Goal: Information Seeking & Learning: Learn about a topic

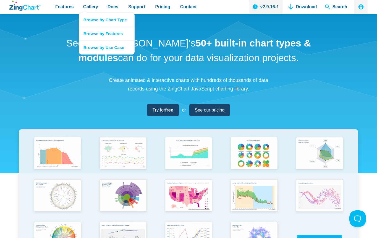
click at [85, 13] on nav "Browse by Chart Type Browse by Features Browse by Use Case" at bounding box center [107, 34] width 56 height 42
click at [88, 6] on span "Gallery" at bounding box center [90, 6] width 15 height 7
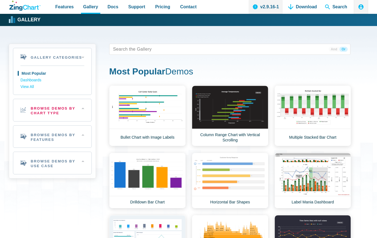
click at [38, 109] on h2 "Browse Demos By Chart Type" at bounding box center [52, 110] width 78 height 22
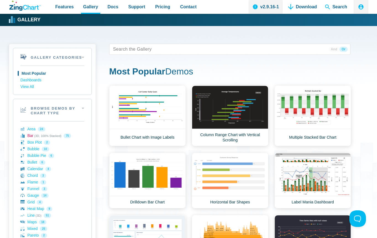
click at [32, 136] on link "Bar (3D, 100% Stacked) 75" at bounding box center [52, 136] width 64 height 7
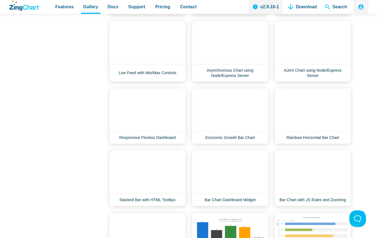
scroll to position [387, 0]
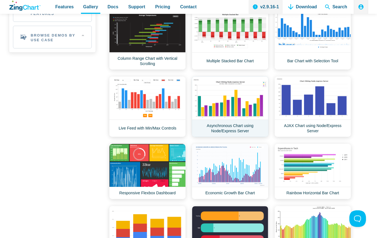
click at [233, 107] on link "Asynchronous Chart using Node/Express Server" at bounding box center [230, 106] width 77 height 61
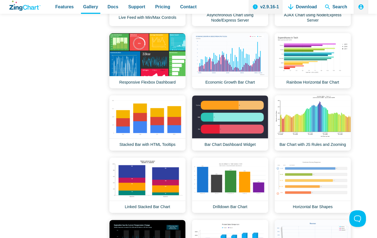
scroll to position [553, 0]
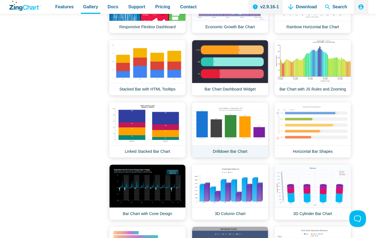
click at [228, 132] on link "Drilldown Bar Chart" at bounding box center [230, 130] width 77 height 56
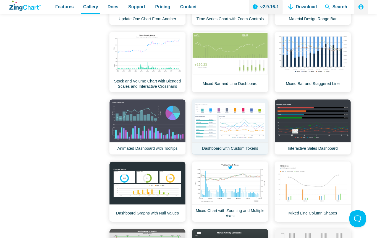
scroll to position [1383, 0]
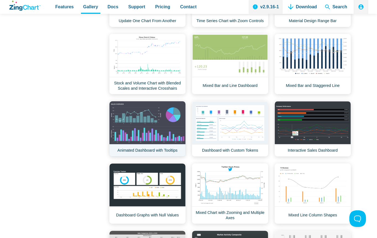
click at [159, 133] on link "Animated Dashboard with Tooltips" at bounding box center [147, 129] width 77 height 56
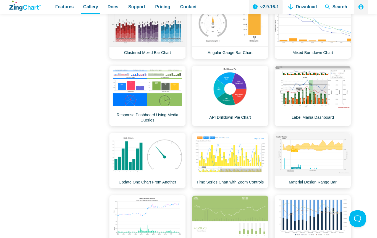
scroll to position [1162, 0]
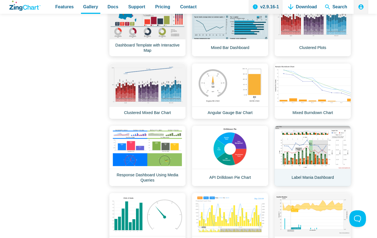
click at [307, 155] on link "Label Mania Dashboard" at bounding box center [313, 156] width 77 height 61
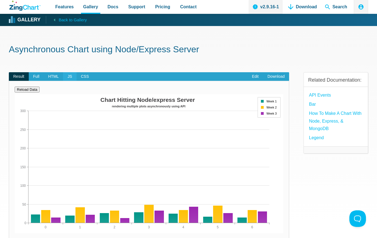
click at [70, 76] on span "JS" at bounding box center [69, 76] width 13 height 9
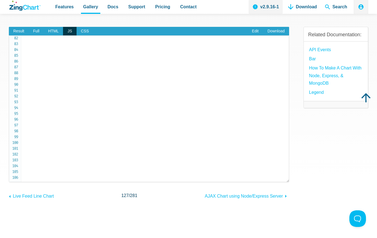
scroll to position [55, 0]
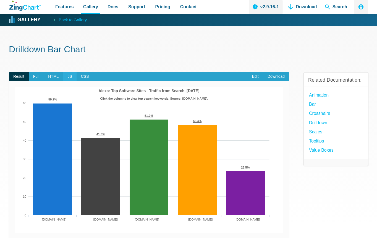
click at [71, 76] on span "JS" at bounding box center [69, 76] width 13 height 9
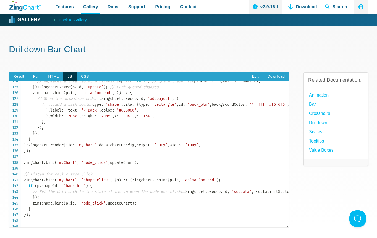
scroll to position [775, 0]
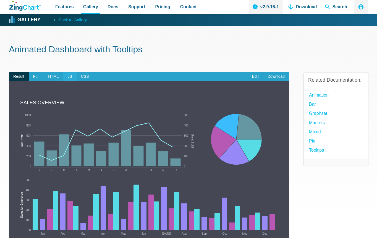
click at [69, 78] on span "JS" at bounding box center [69, 76] width 13 height 9
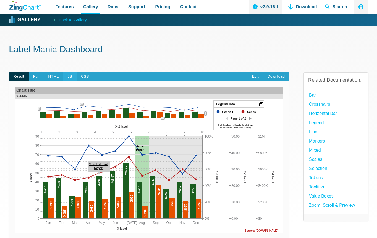
click at [67, 75] on span "JS" at bounding box center [69, 76] width 13 height 9
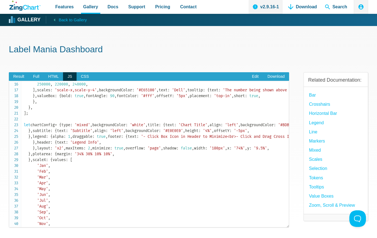
drag, startPoint x: 50, startPoint y: 160, endPoint x: 180, endPoint y: 160, distance: 129.5
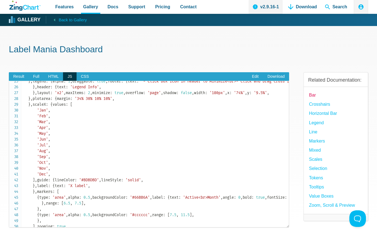
click at [314, 97] on link "Bar" at bounding box center [312, 94] width 7 height 7
